Goal: Information Seeking & Learning: Learn about a topic

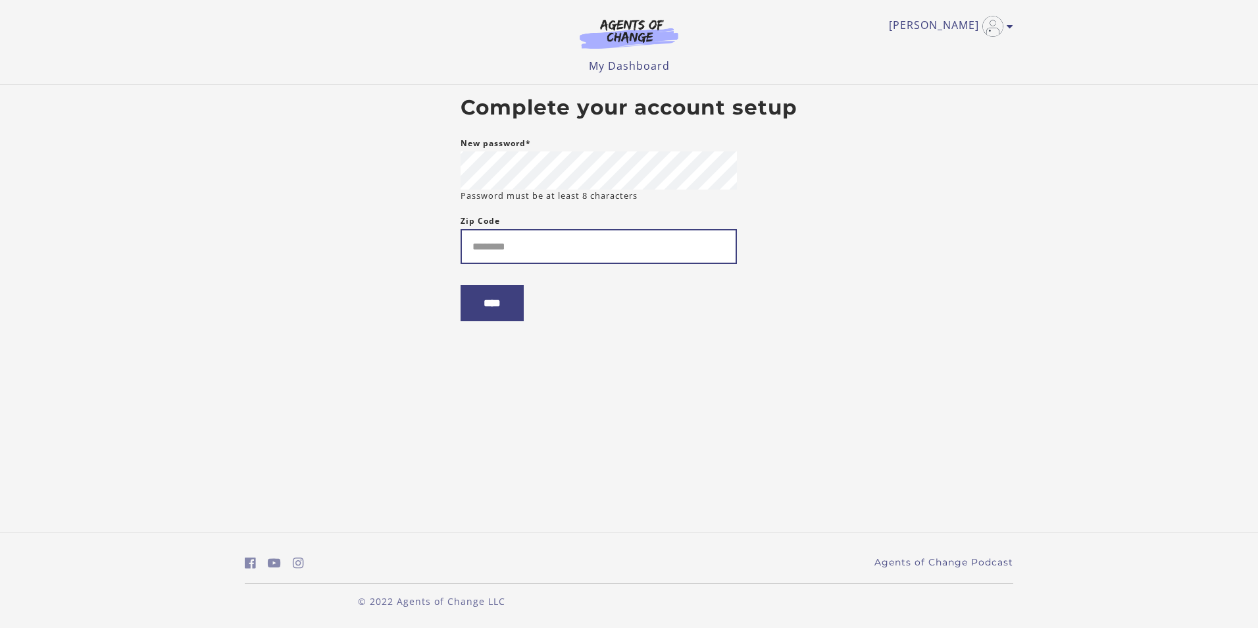
click at [586, 254] on input "Zip Code" at bounding box center [599, 246] width 276 height 35
type input "*****"
drag, startPoint x: 482, startPoint y: 311, endPoint x: 547, endPoint y: 310, distance: 65.8
click at [482, 311] on input "****" at bounding box center [492, 303] width 63 height 36
